Goal: Information Seeking & Learning: Check status

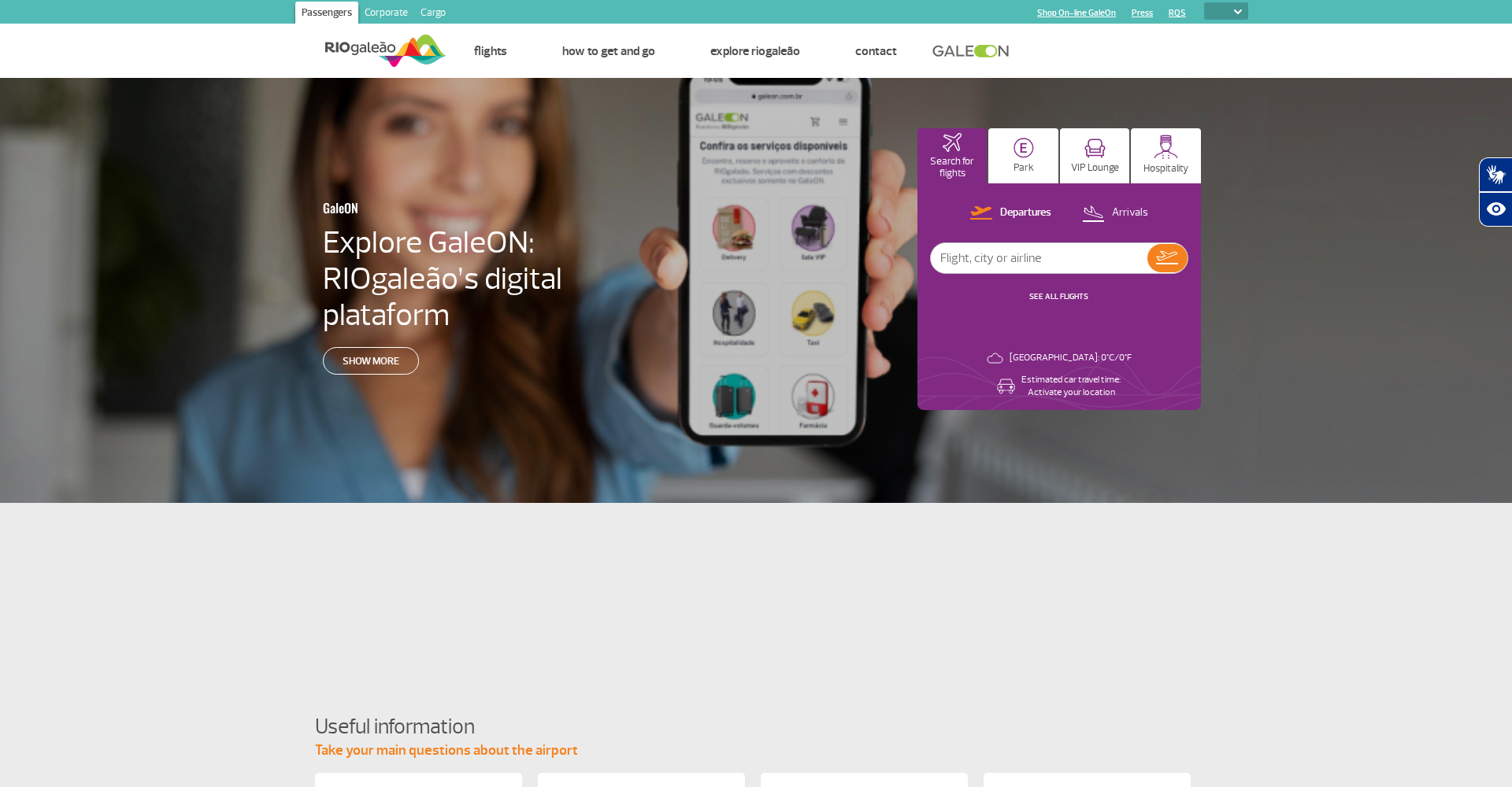
select select
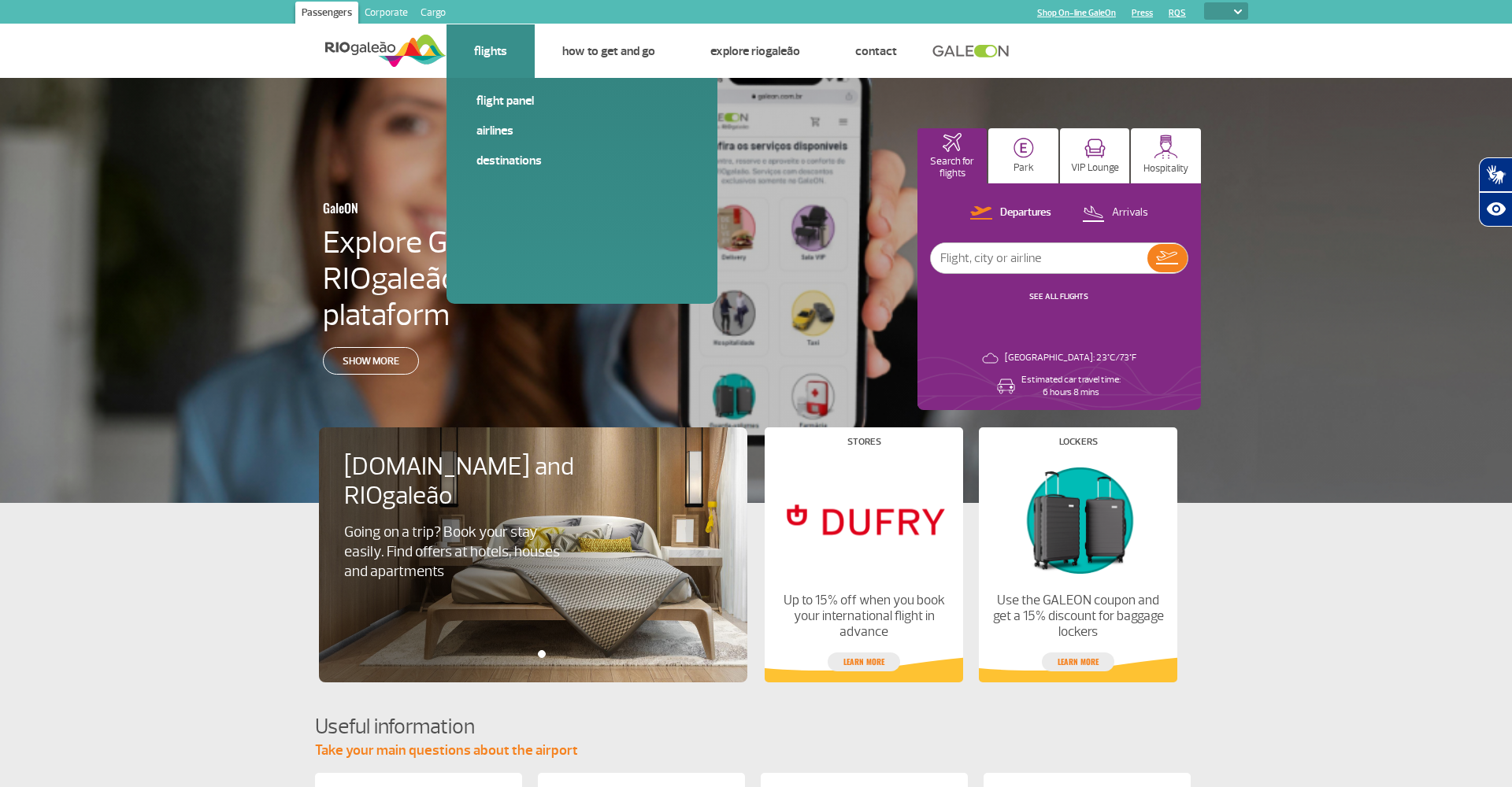
click at [503, 56] on link "Flights" at bounding box center [490, 50] width 33 height 15
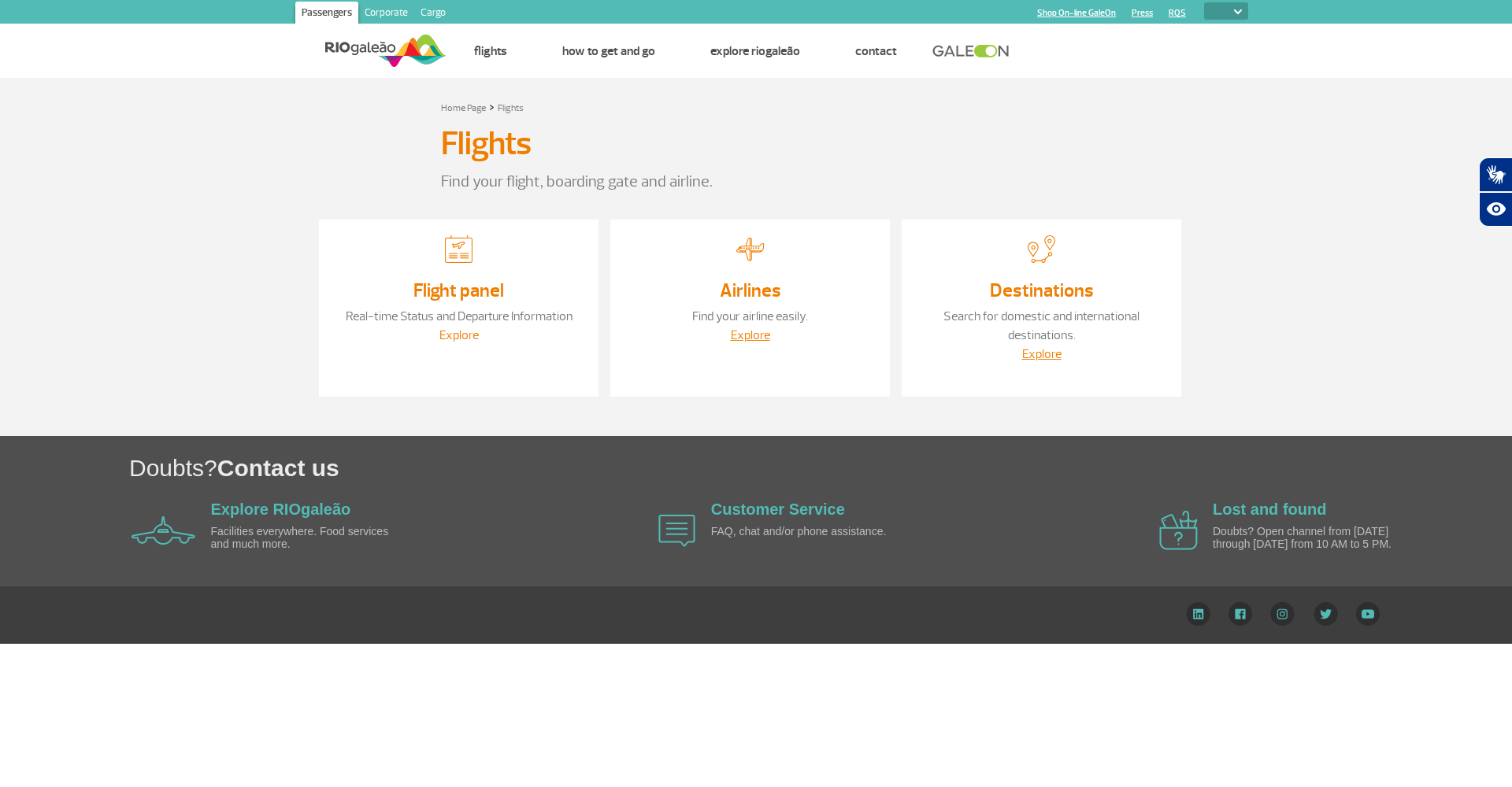
click at [451, 337] on link "Explore" at bounding box center [459, 335] width 39 height 15
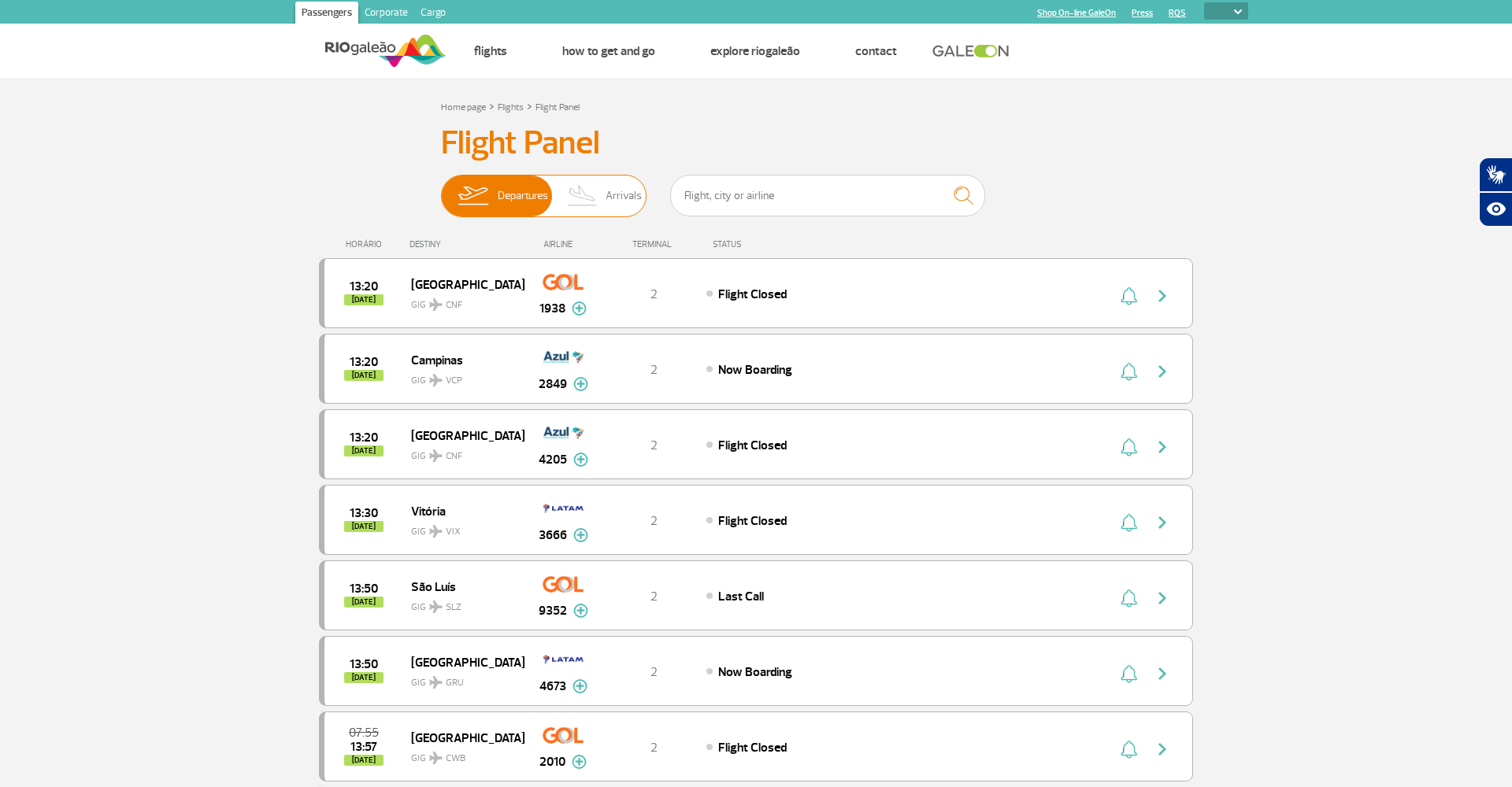
click at [614, 202] on span "Arrivals" at bounding box center [623, 196] width 37 height 41
click at [441, 188] on input "Departures Arrivals" at bounding box center [441, 188] width 0 height 0
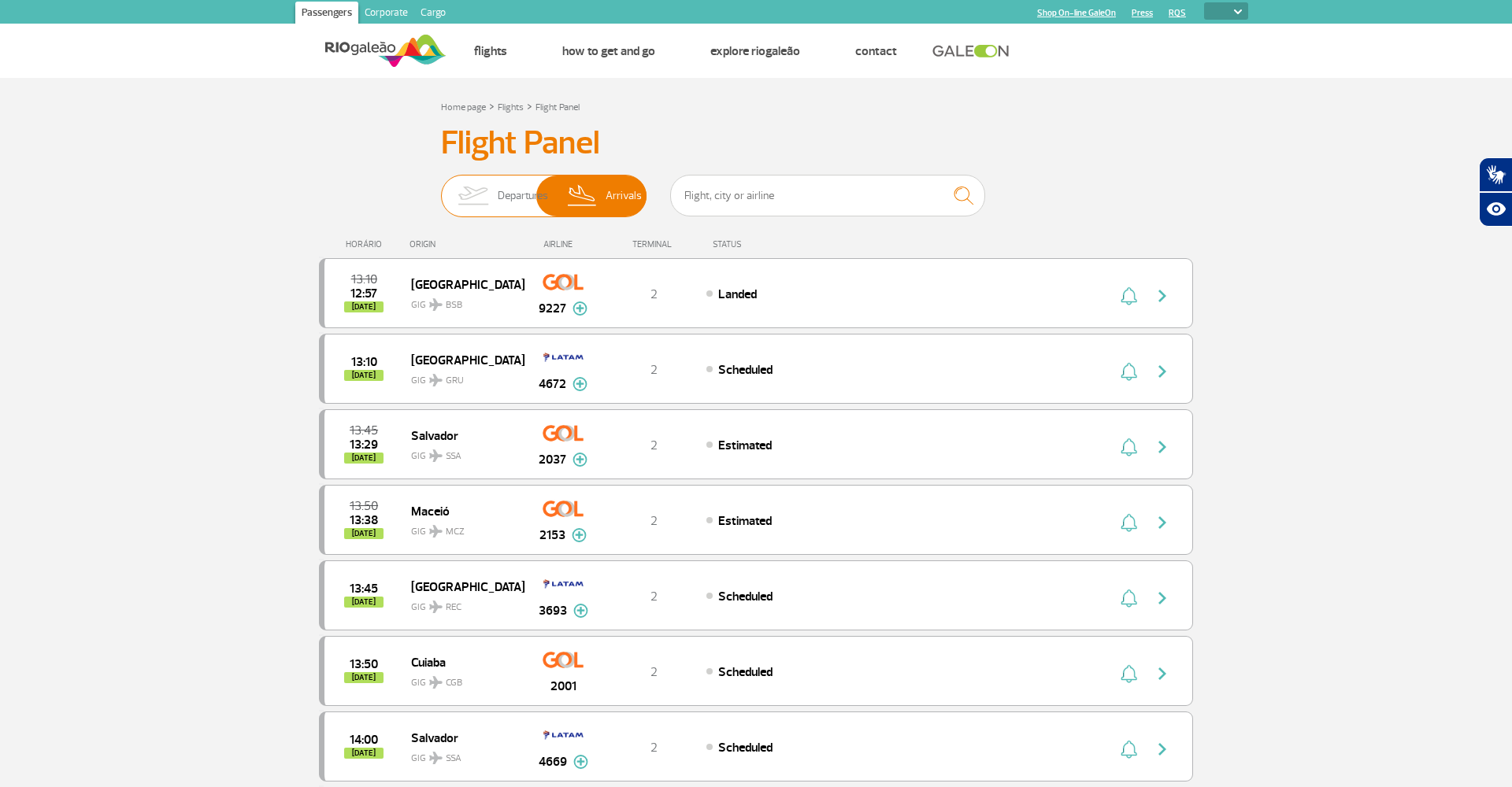
click at [495, 200] on img at bounding box center [473, 196] width 50 height 41
click at [441, 188] on input "Departures Arrivals" at bounding box center [441, 188] width 0 height 0
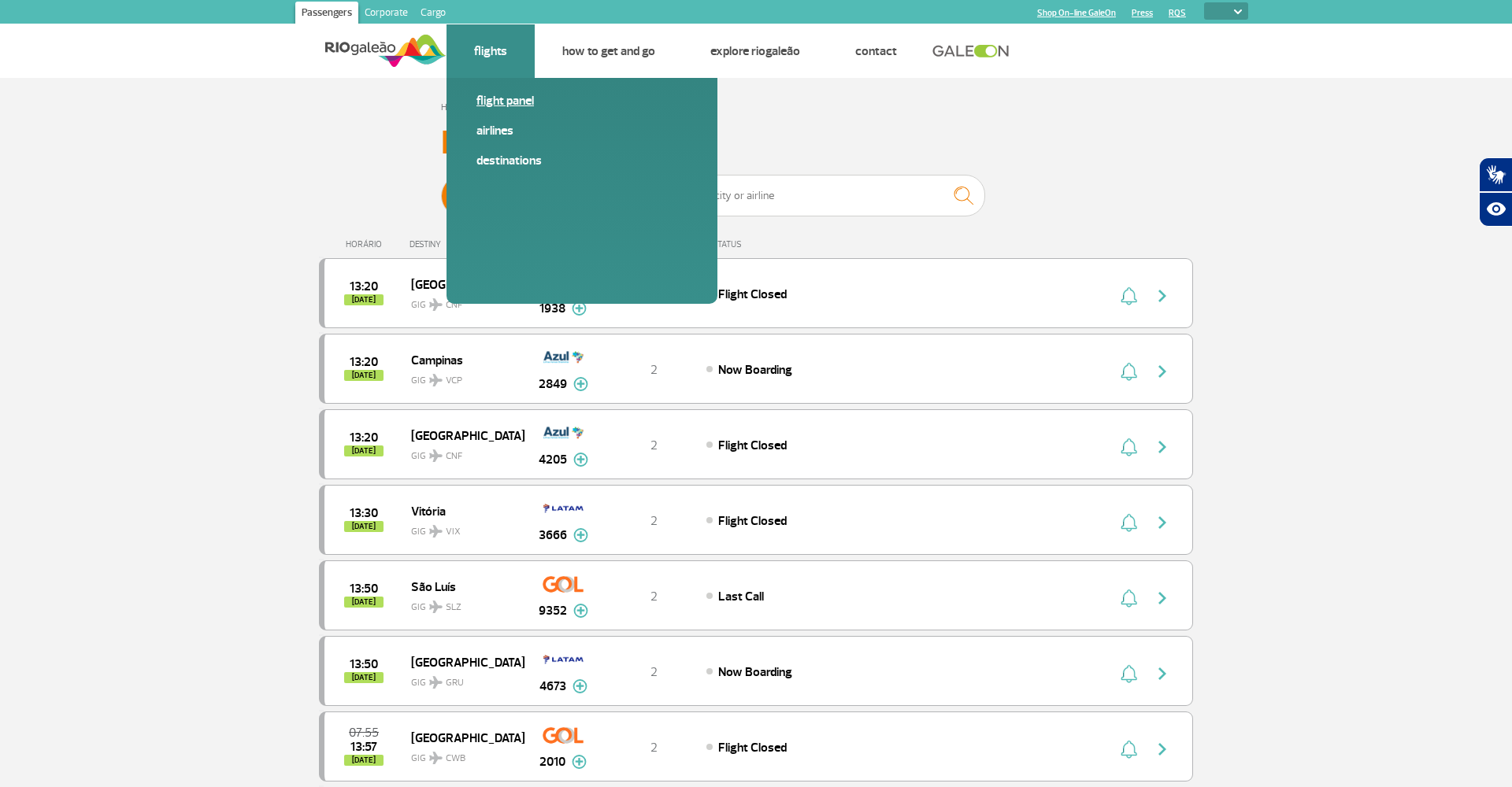
click at [500, 102] on link "Flight panel" at bounding box center [582, 100] width 211 height 17
